Goal: Information Seeking & Learning: Stay updated

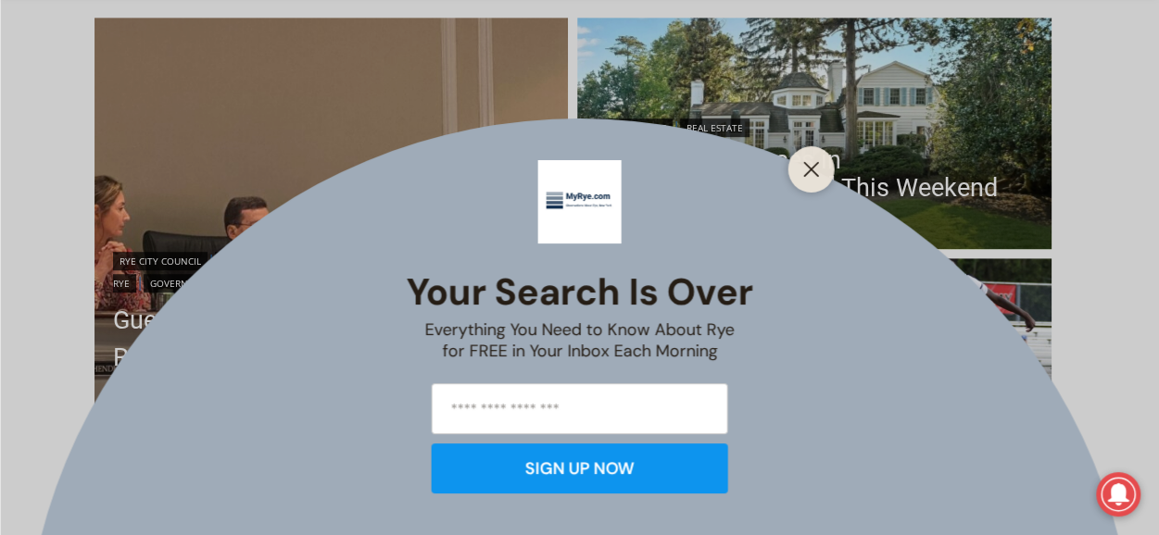
scroll to position [648, 0]
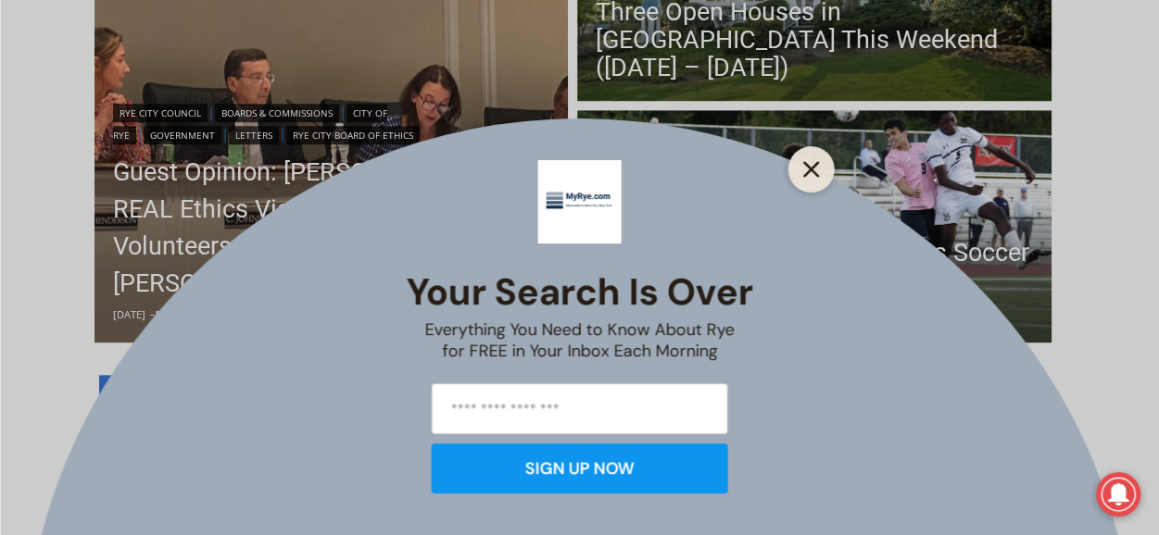
click at [808, 166] on line "Close" at bounding box center [810, 169] width 13 height 13
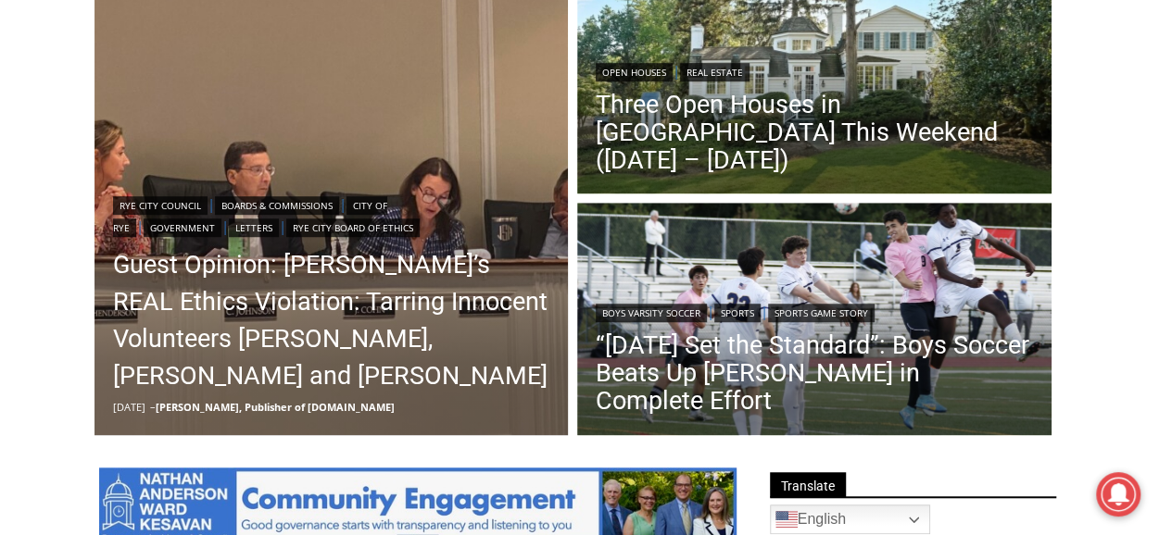
scroll to position [463, 0]
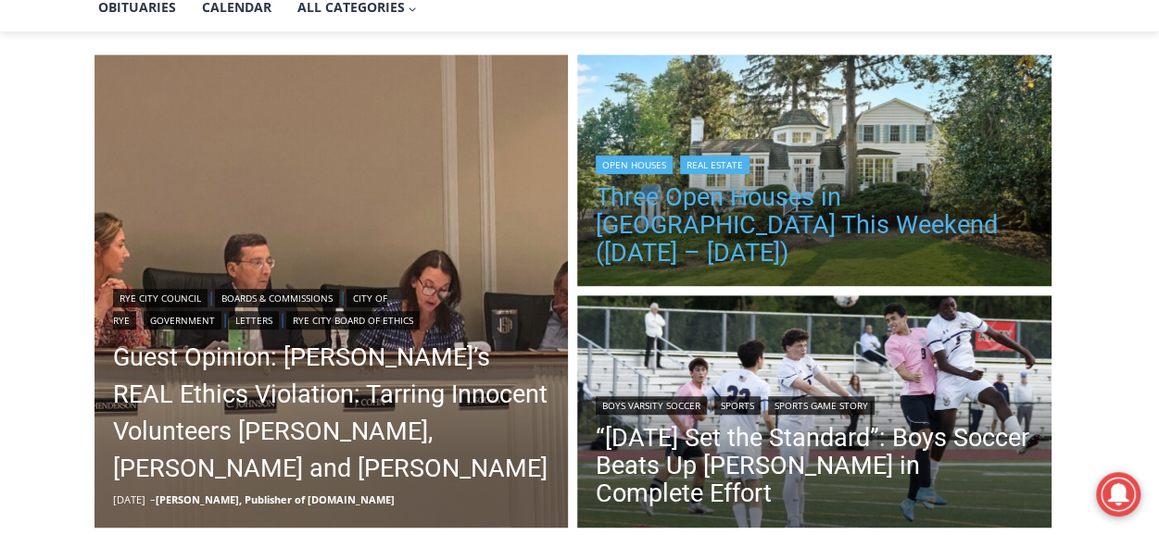
click at [707, 229] on link "Three Open Houses in [GEOGRAPHIC_DATA] This Weekend ([DATE] – [DATE])" at bounding box center [813, 224] width 437 height 83
